Goal: Information Seeking & Learning: Find contact information

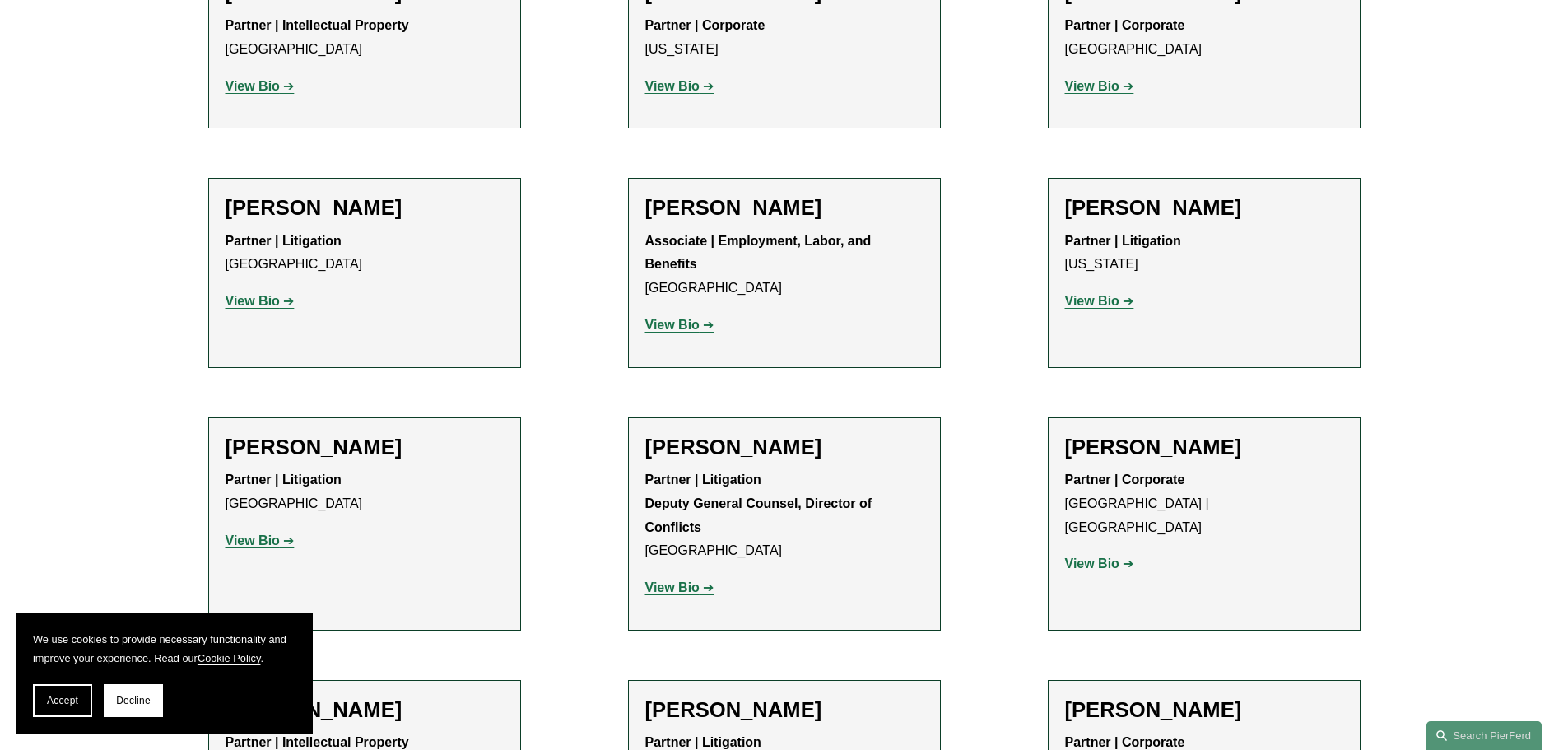
scroll to position [17700, 0]
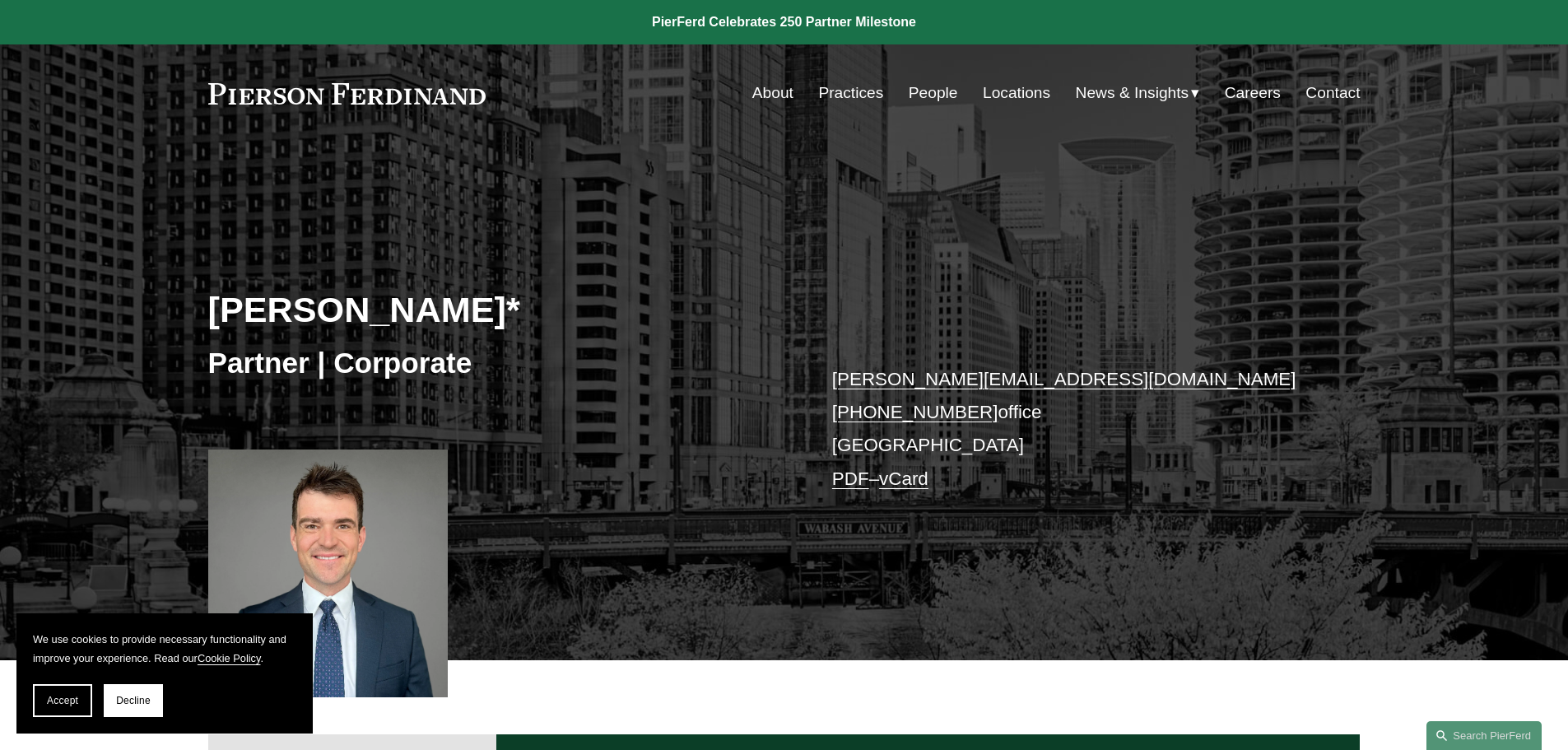
drag, startPoint x: 925, startPoint y: 379, endPoint x: 784, endPoint y: 382, distance: 141.0
click at [778, 383] on div "Partner | Corporate" at bounding box center [496, 362] width 576 height 50
